Goal: Task Accomplishment & Management: Use online tool/utility

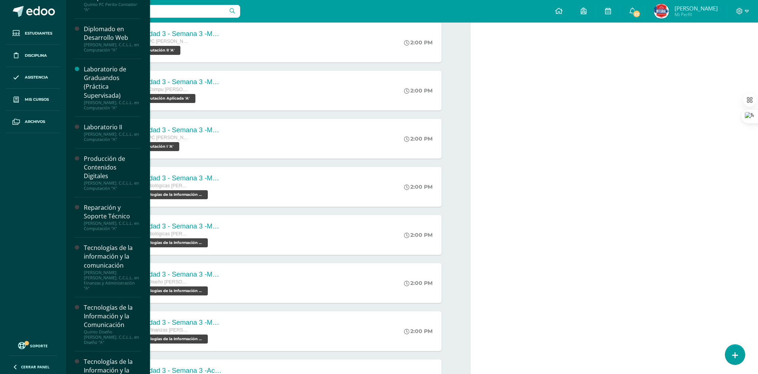
scroll to position [472, 0]
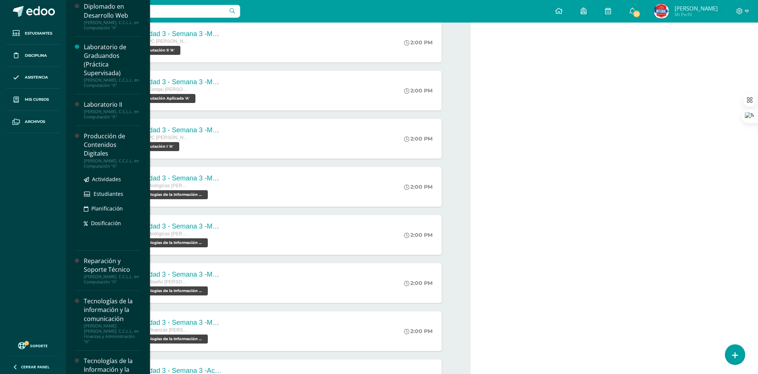
drag, startPoint x: 96, startPoint y: 106, endPoint x: 87, endPoint y: 223, distance: 118.1
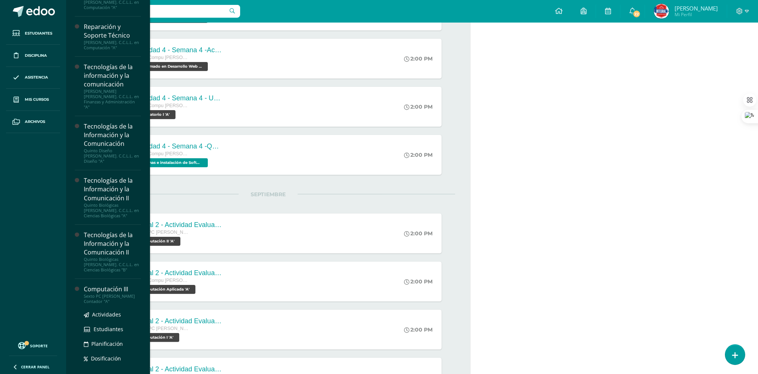
scroll to position [645, 0]
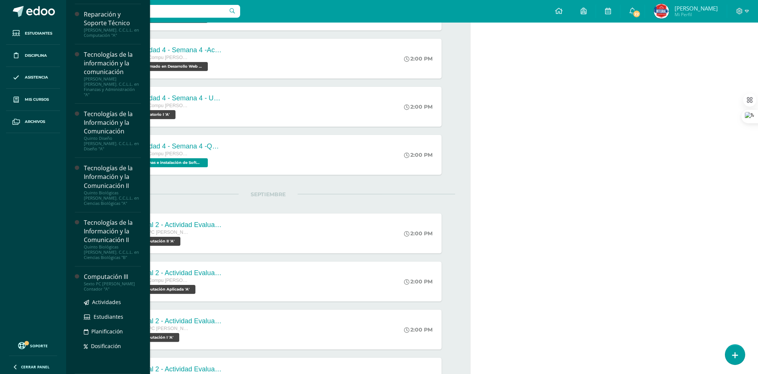
drag, startPoint x: 102, startPoint y: 363, endPoint x: 84, endPoint y: 282, distance: 83.0
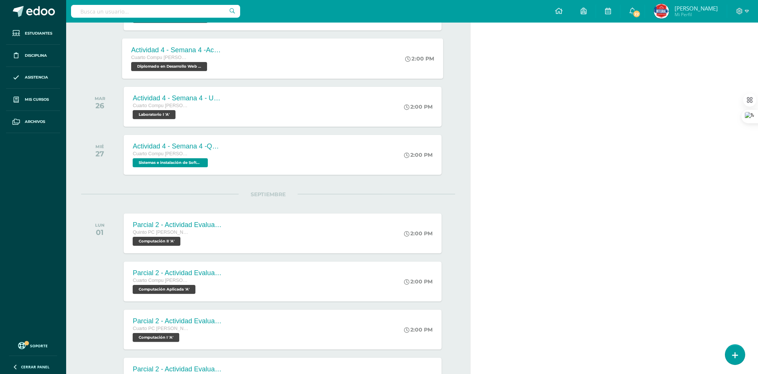
scroll to position [572, 0]
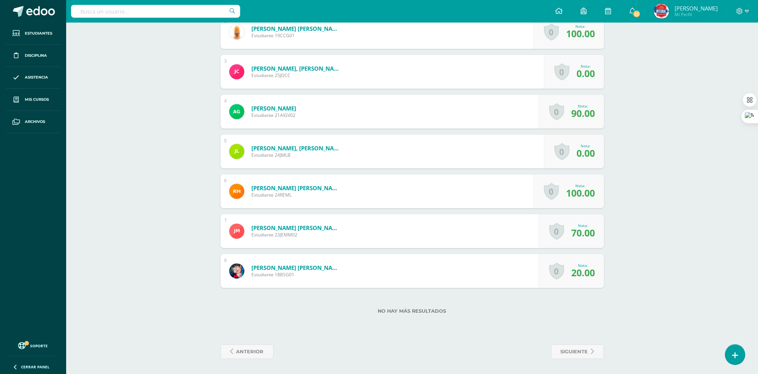
scroll to position [287, 0]
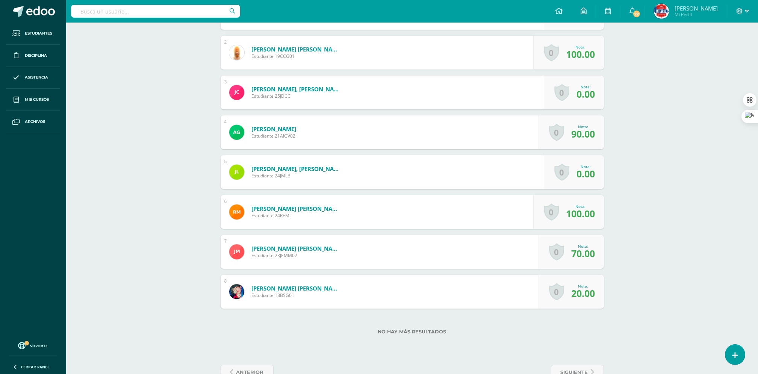
scroll to position [287, 0]
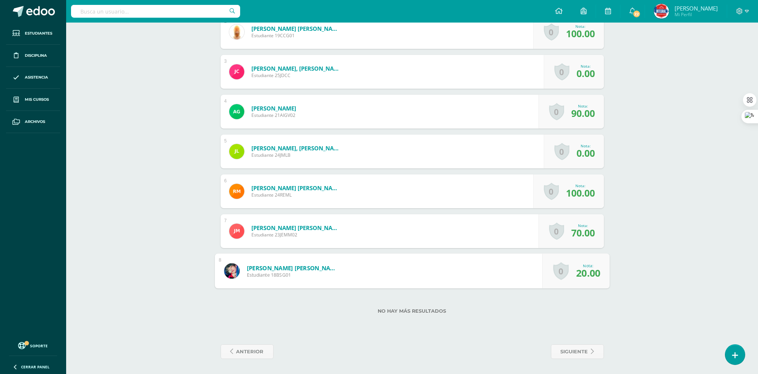
click at [558, 271] on link "0" at bounding box center [560, 271] width 15 height 18
click at [574, 272] on div "Nota: 20.00" at bounding box center [582, 271] width 27 height 16
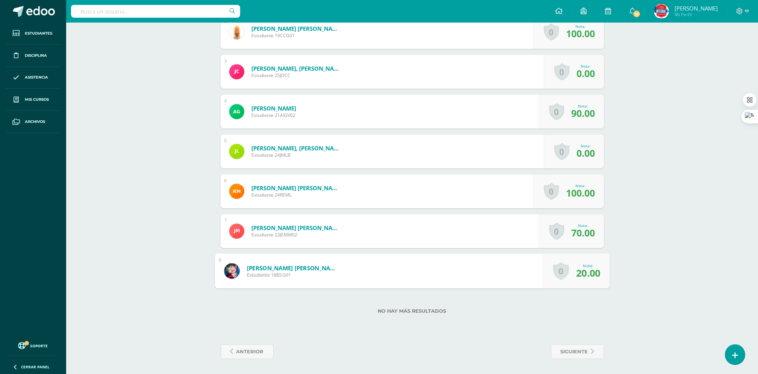
click at [558, 273] on link "0" at bounding box center [560, 271] width 15 height 18
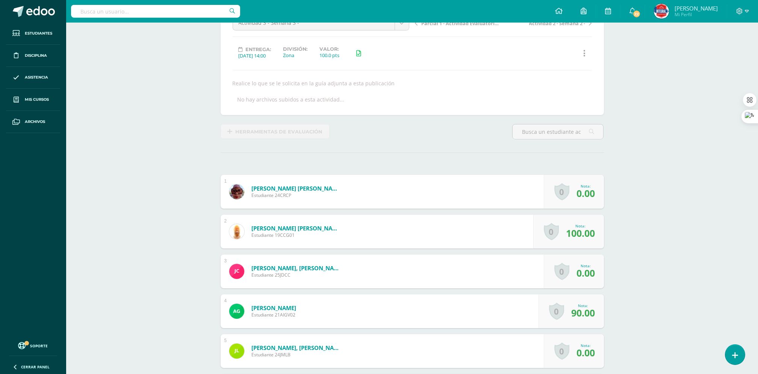
scroll to position [0, 0]
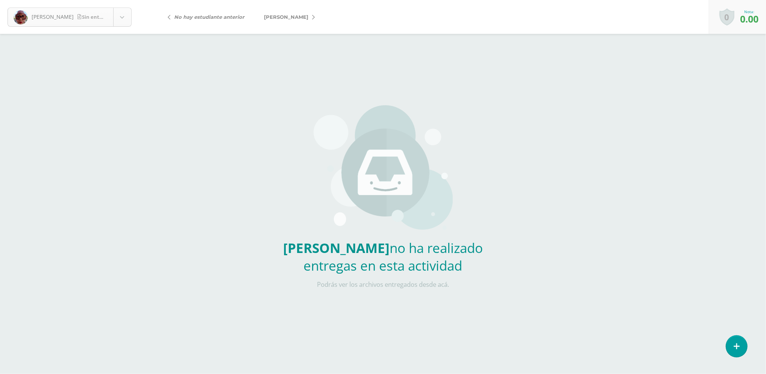
click at [127, 24] on body "[PERSON_NAME] Sin entrega [PERSON_NAME] [GEOGRAPHIC_DATA][PERSON_NAME][GEOGRAPH…" at bounding box center [383, 156] width 766 height 313
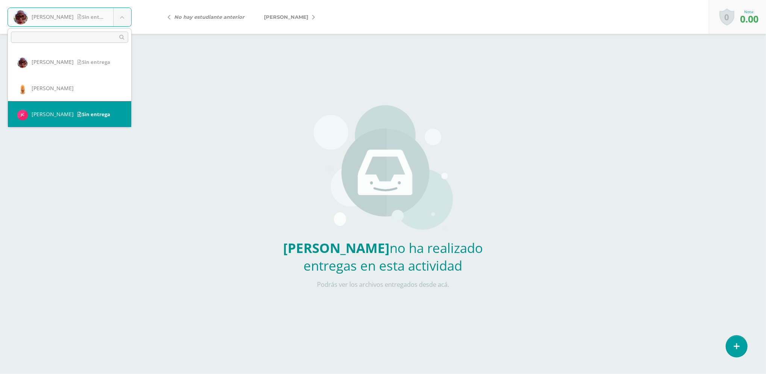
scroll to position [134, 0]
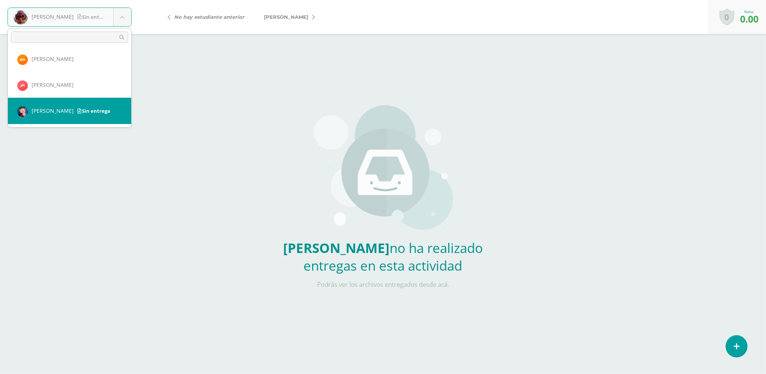
select select "1193"
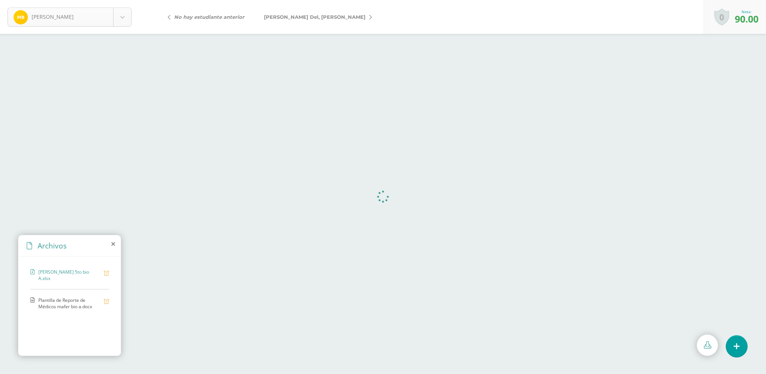
click at [124, 0] on body "[PERSON_NAME], [GEOGRAPHIC_DATA][PERSON_NAME] Del, [PERSON_NAME], [PERSON_NAME]…" at bounding box center [383, 0] width 766 height 0
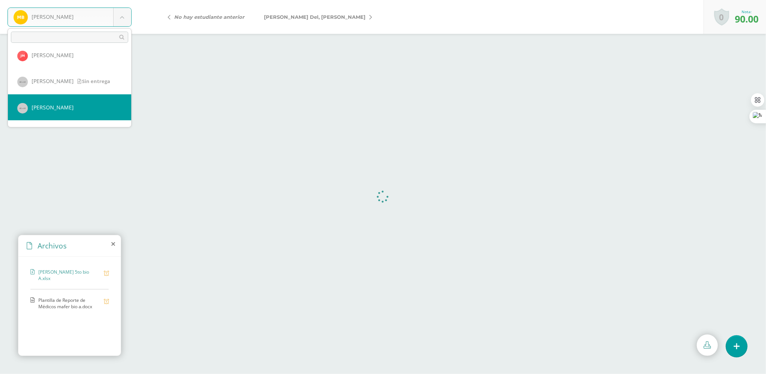
scroll to position [340, 0]
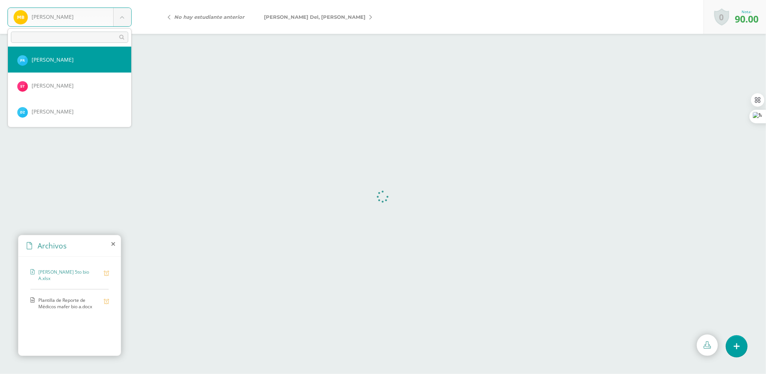
select select "2511"
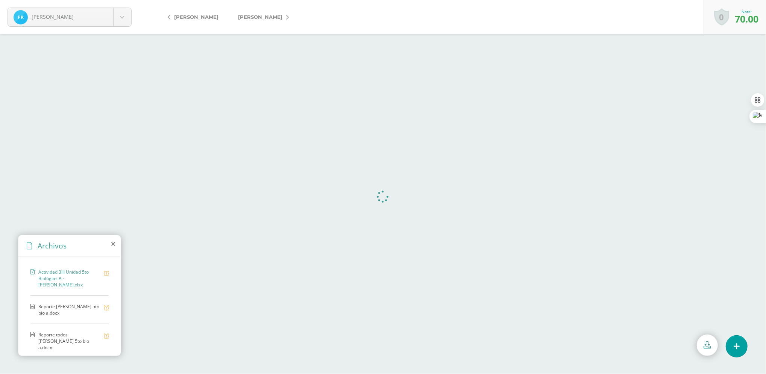
click at [52, 308] on span "Reporte [PERSON_NAME] 5to bio a.docx" at bounding box center [69, 309] width 62 height 13
click at [45, 334] on span "Reporte todos [PERSON_NAME] 5to bio a.docx" at bounding box center [69, 341] width 62 height 19
click at [60, 309] on span "Reporte [PERSON_NAME] 5to bio a.docx" at bounding box center [69, 309] width 62 height 13
click at [62, 333] on span "Reporte todos Nicolle Rodríguez 5to bio a.docx" at bounding box center [69, 341] width 62 height 19
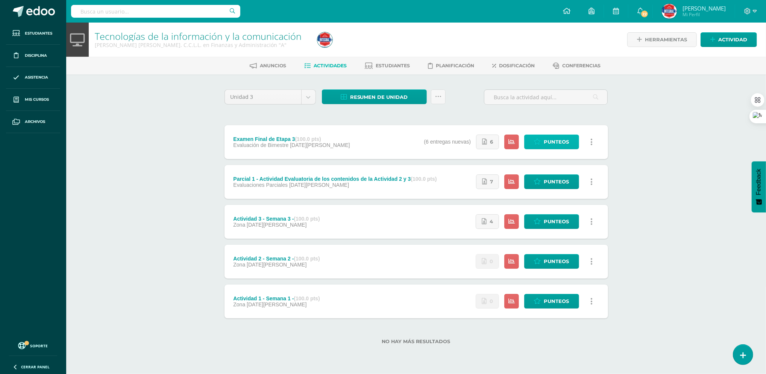
click at [566, 141] on span "Punteos" at bounding box center [556, 142] width 25 height 14
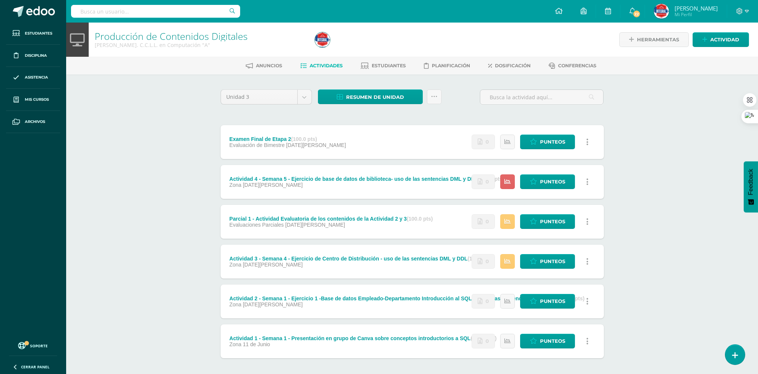
click at [588, 143] on icon at bounding box center [588, 142] width 2 height 8
click at [563, 166] on link "Mostrar" at bounding box center [573, 167] width 77 height 12
click at [584, 142] on link at bounding box center [588, 142] width 15 height 15
click at [633, 124] on div "Producción de Contenidos Digitales Quinto Compu Bach. C.C.L.L. en Computación "…" at bounding box center [412, 216] width 692 height 386
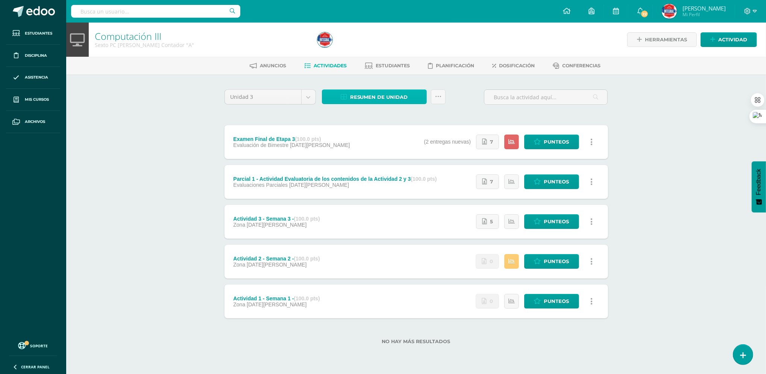
click at [375, 97] on span "Resumen de unidad" at bounding box center [379, 97] width 58 height 14
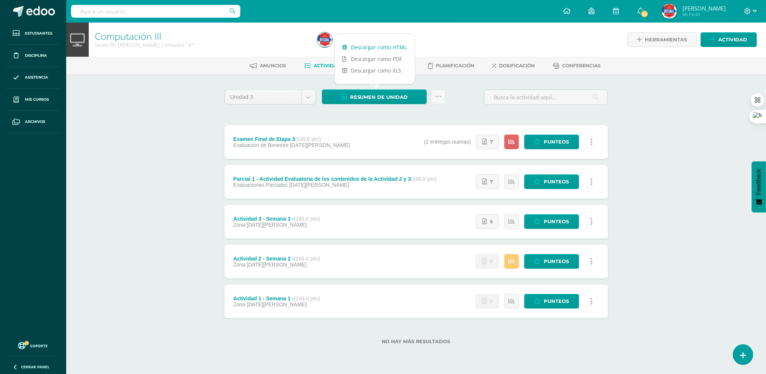
click at [366, 47] on link "Descargar como HTML" at bounding box center [375, 47] width 80 height 12
